Goal: Task Accomplishment & Management: Manage account settings

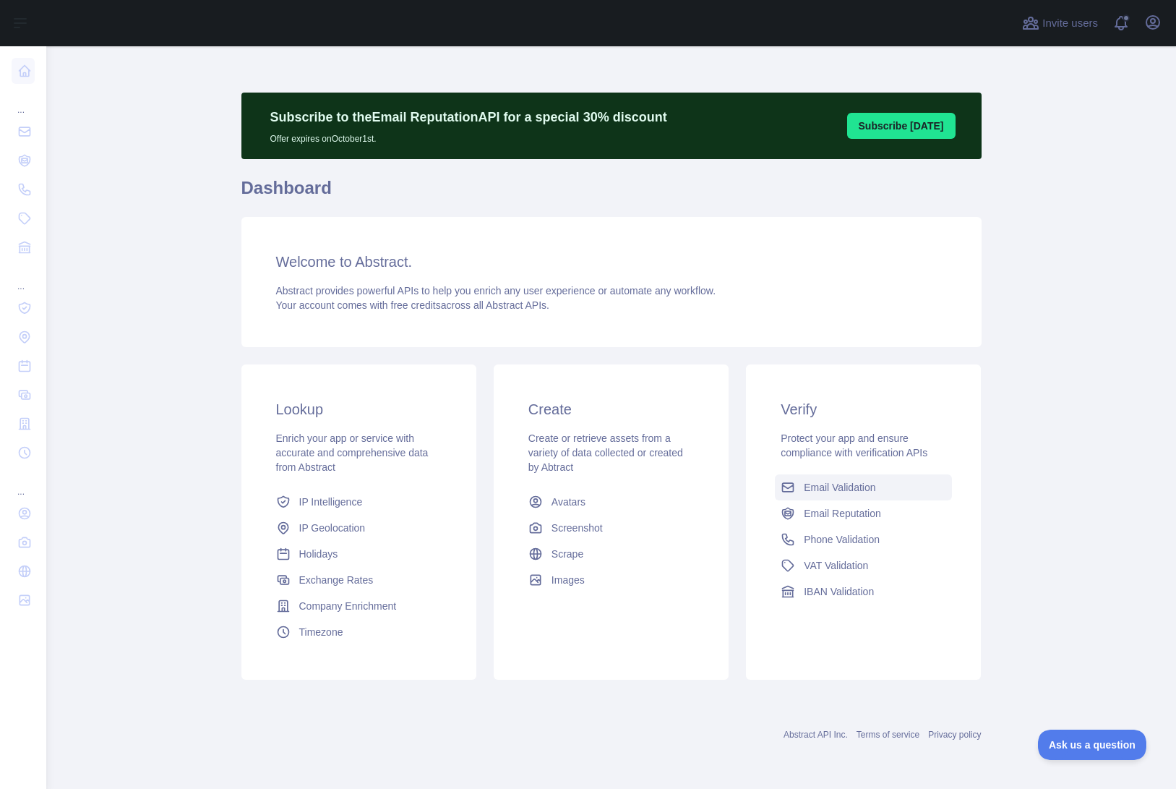
click at [839, 492] on span "Email Validation" at bounding box center [840, 487] width 72 height 14
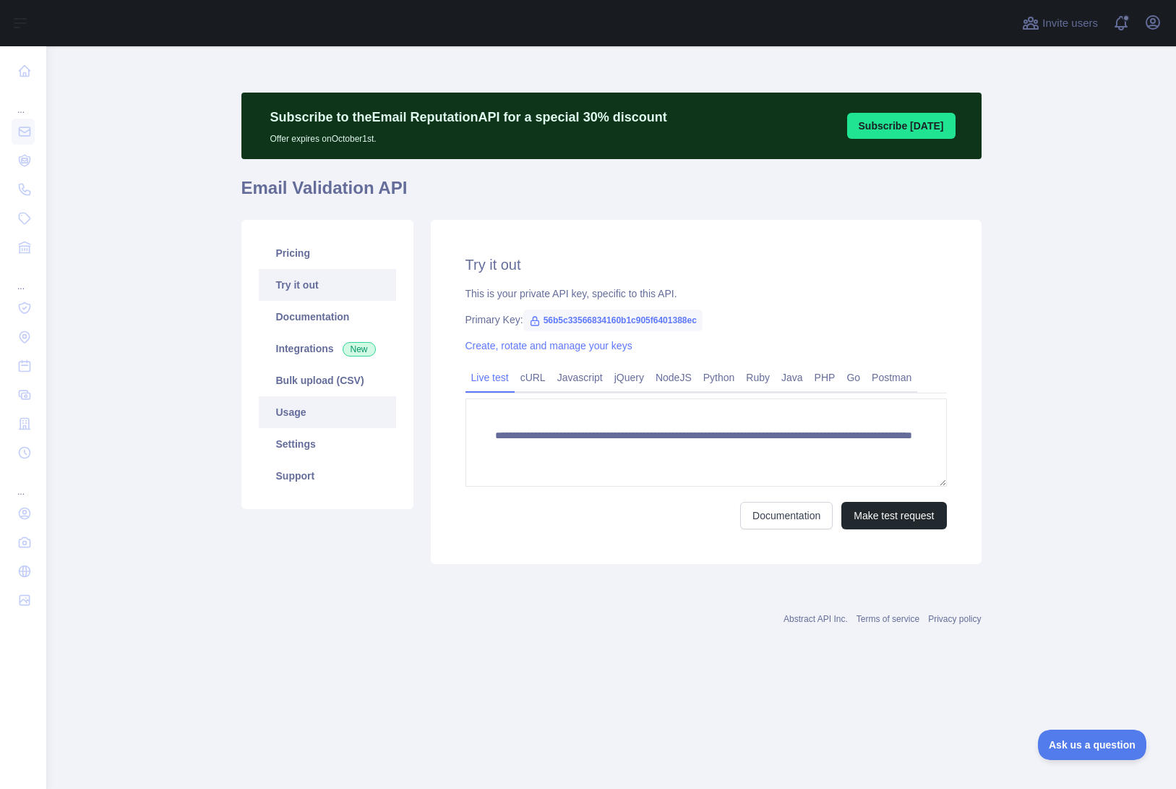
click at [290, 419] on link "Usage" at bounding box center [327, 412] width 137 height 32
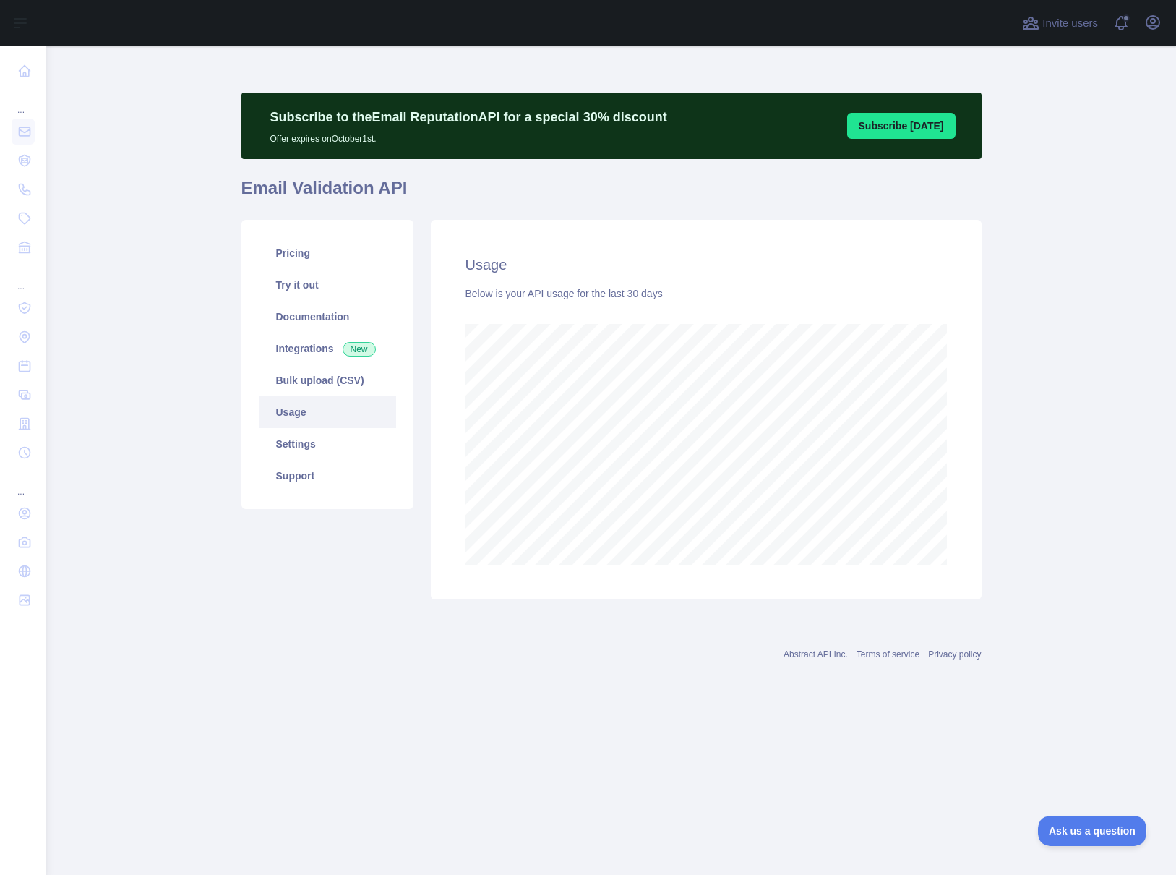
scroll to position [829, 1130]
click at [289, 415] on link "Usage" at bounding box center [327, 412] width 137 height 32
click at [291, 445] on link "Settings" at bounding box center [327, 444] width 137 height 32
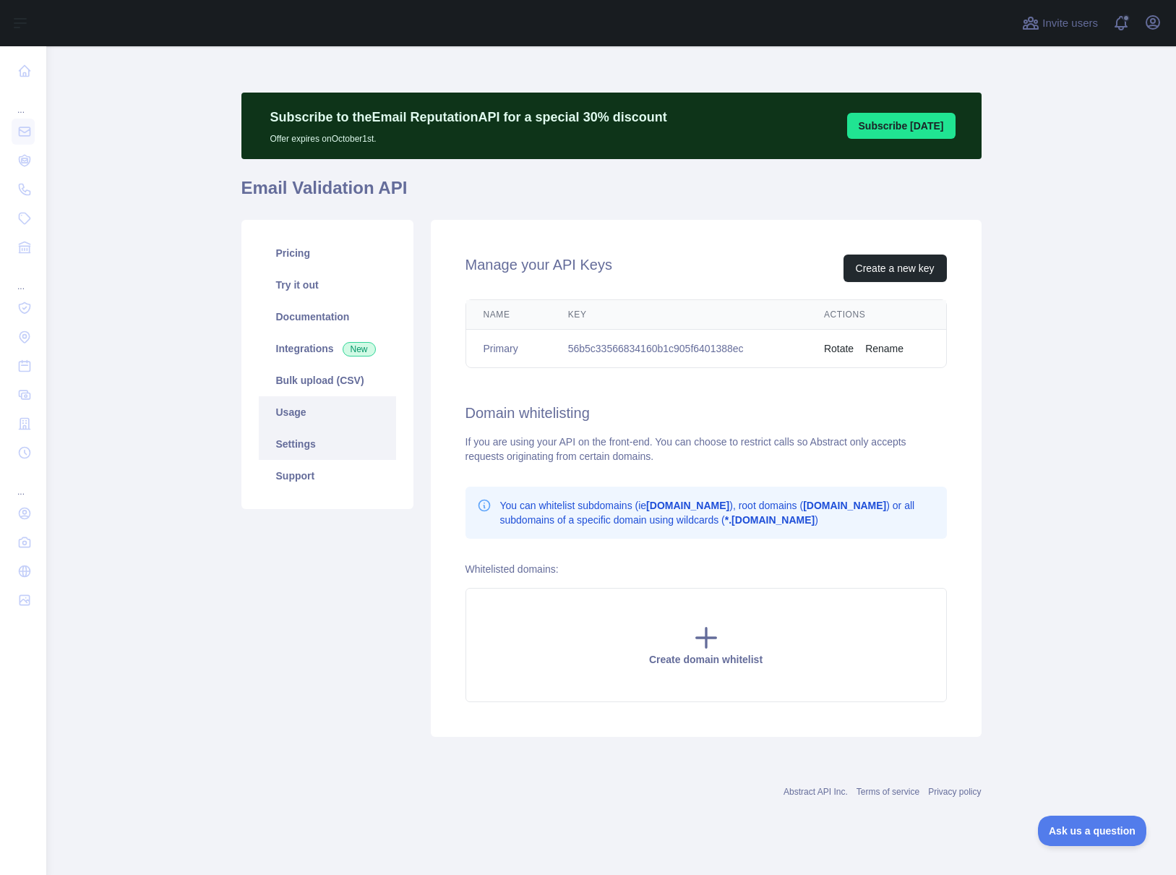
click at [293, 414] on link "Usage" at bounding box center [327, 412] width 137 height 32
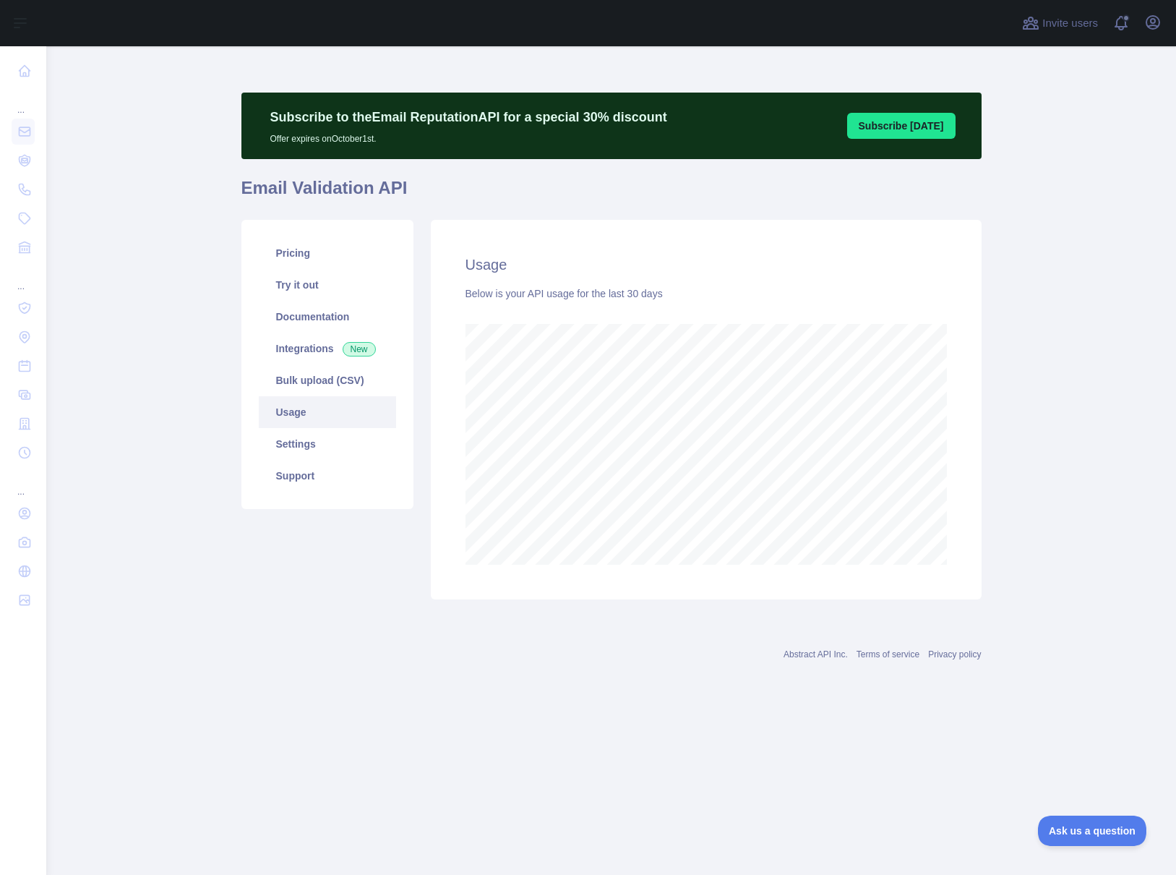
scroll to position [829, 1130]
